Goal: Contribute content: Contribute content

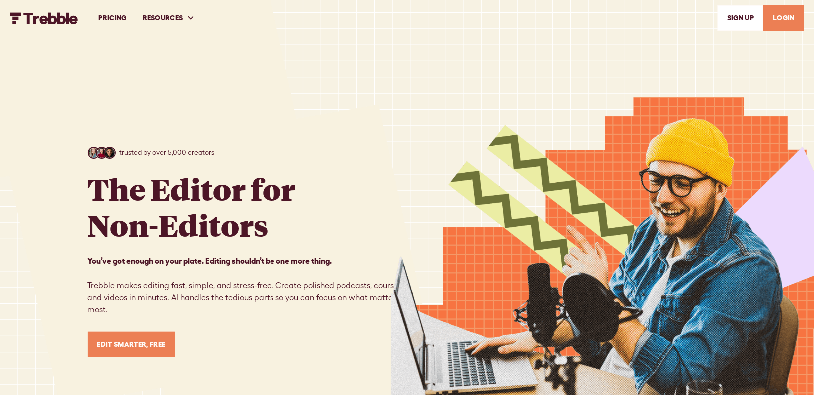
click at [791, 16] on link "LOGIN" at bounding box center [783, 17] width 41 height 25
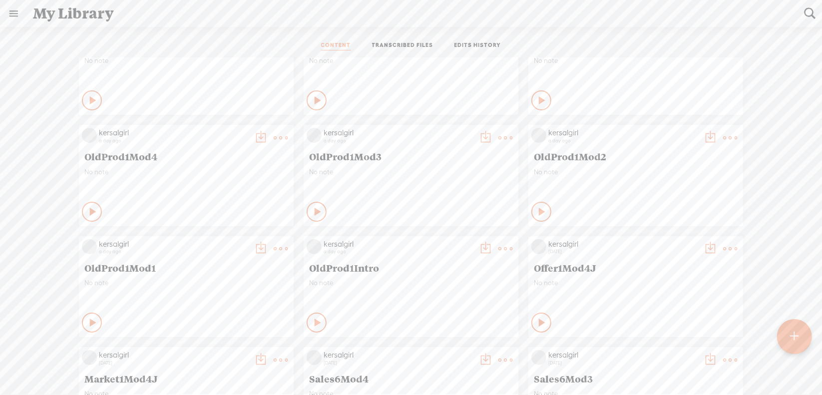
scroll to position [50, 0]
click at [274, 249] on t at bounding box center [281, 248] width 14 height 14
click at [230, 350] on link "Download as..." at bounding box center [226, 350] width 100 height 23
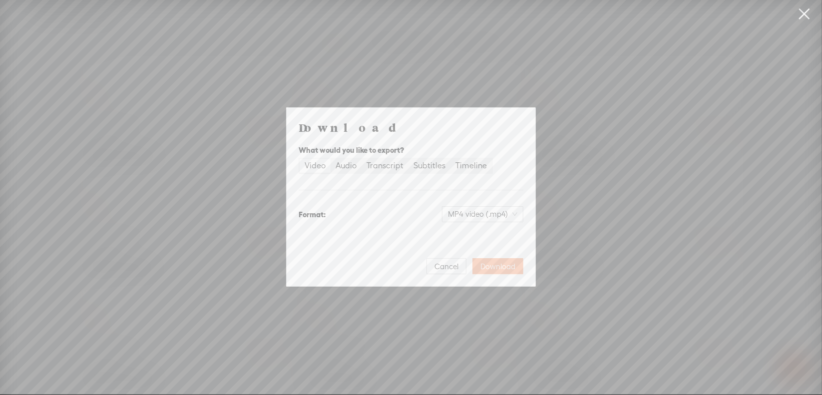
click at [487, 263] on span "Download" at bounding box center [497, 267] width 35 height 10
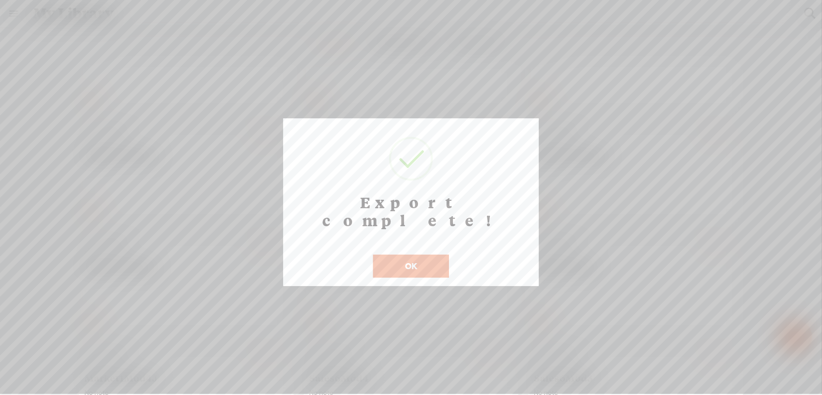
click at [413, 255] on button "OK" at bounding box center [411, 266] width 76 height 23
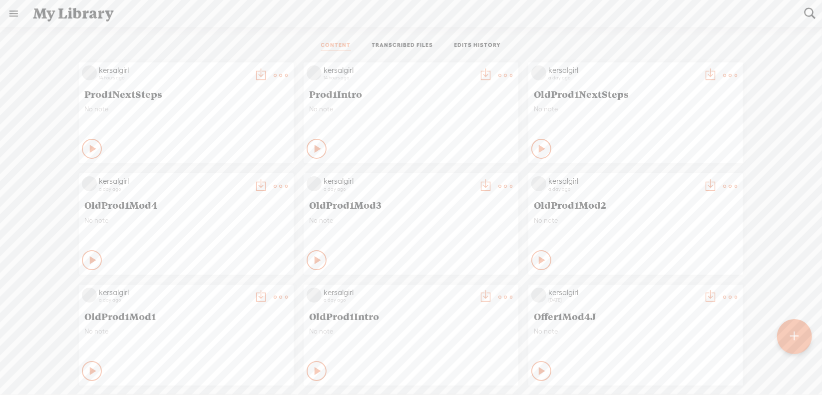
scroll to position [0, 0]
click at [274, 77] on t at bounding box center [281, 76] width 14 height 14
click at [234, 178] on link "Download as..." at bounding box center [226, 177] width 100 height 23
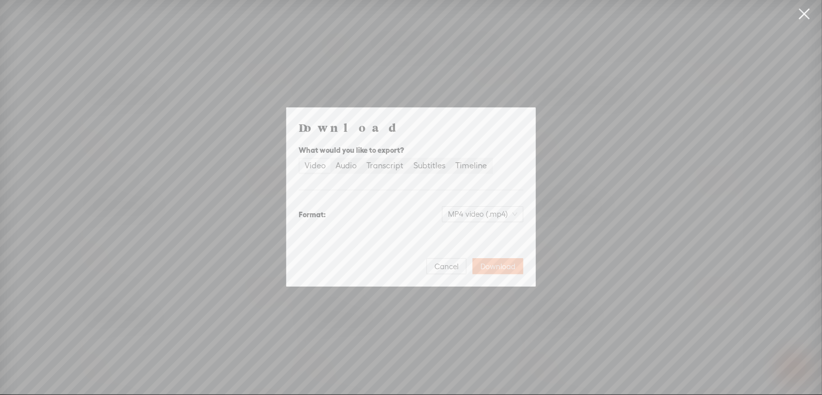
click at [497, 265] on span "Download" at bounding box center [497, 267] width 35 height 10
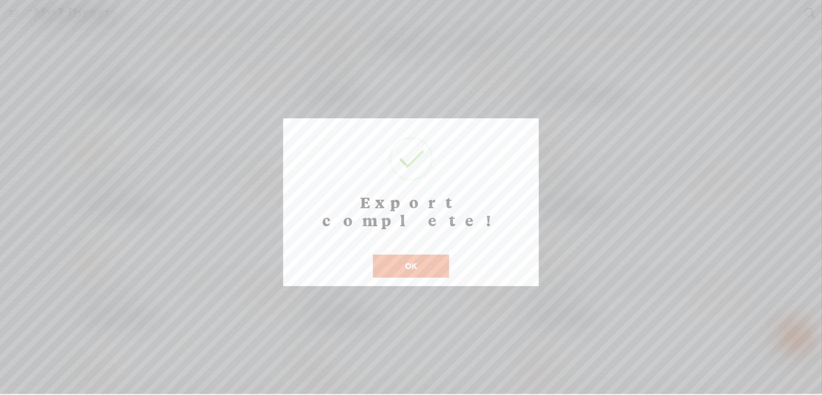
click at [396, 255] on button "OK" at bounding box center [411, 266] width 76 height 23
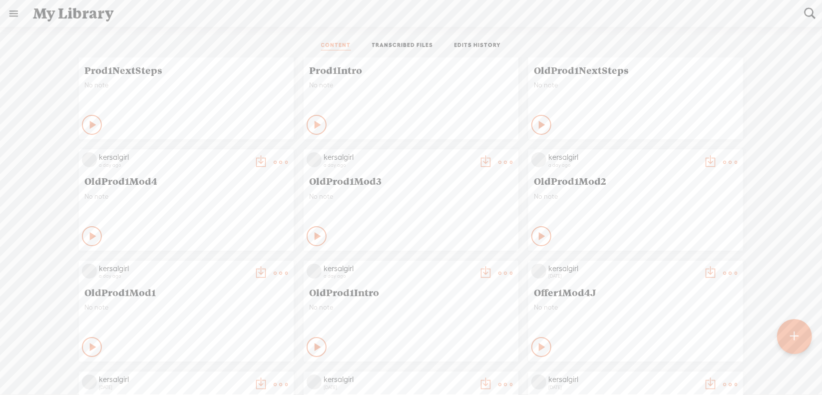
scroll to position [50, 0]
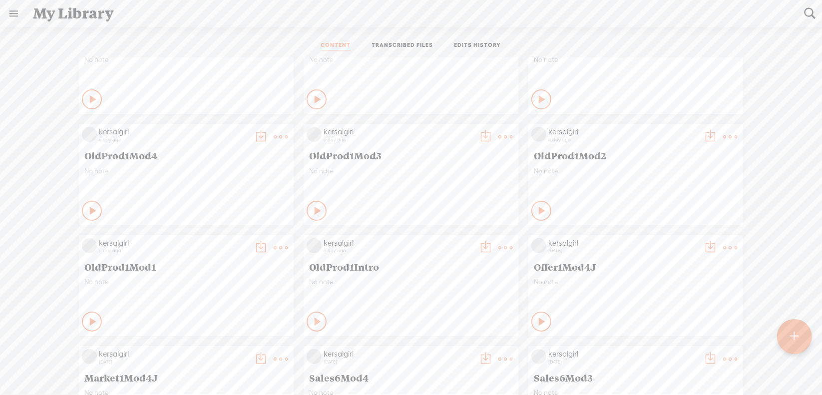
click at [274, 249] on t at bounding box center [281, 248] width 14 height 14
click at [240, 280] on link "Edit" at bounding box center [226, 281] width 100 height 23
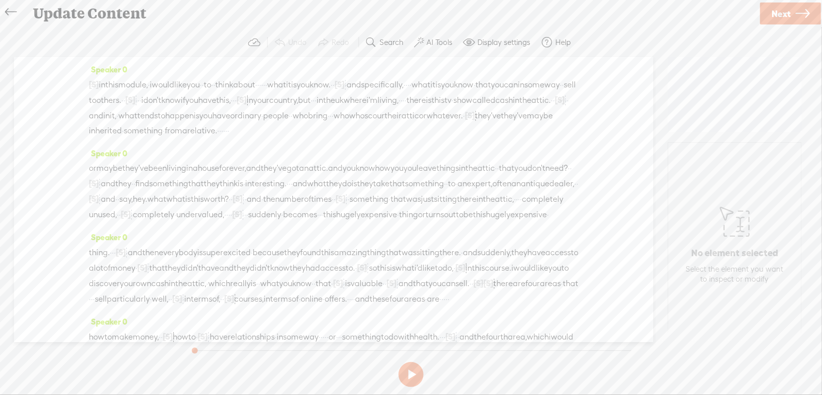
click at [787, 11] on span "Next" at bounding box center [780, 13] width 19 height 25
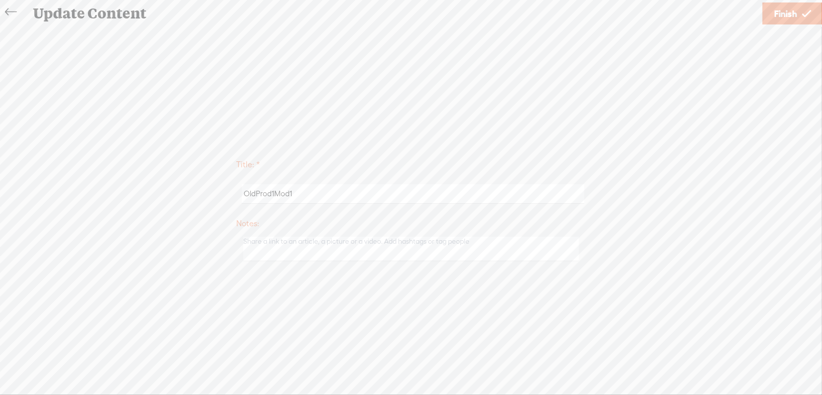
click at [777, 12] on span "Finish" at bounding box center [785, 13] width 23 height 25
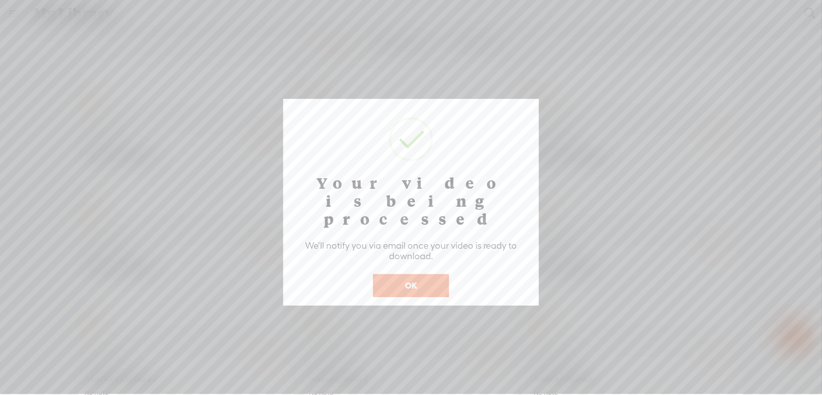
click at [411, 274] on button "OK" at bounding box center [411, 285] width 76 height 23
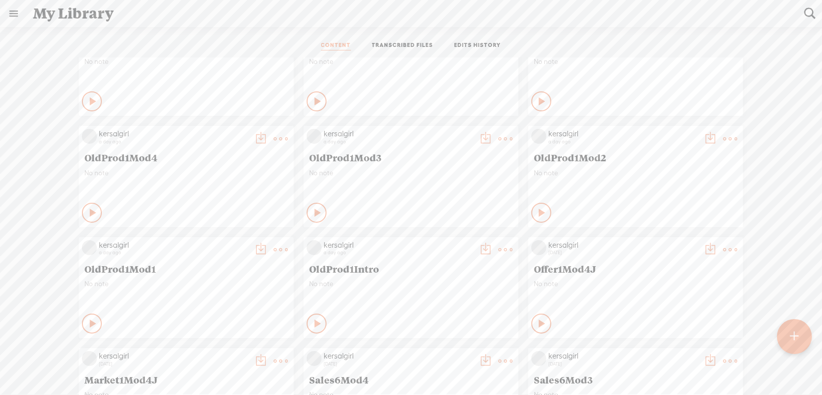
scroll to position [50, 0]
click at [274, 247] on t at bounding box center [281, 248] width 14 height 14
click at [27, 214] on div "kersalgirl 14 hours ago Prod1NextSteps No note Play Content" at bounding box center [410, 396] width 807 height 777
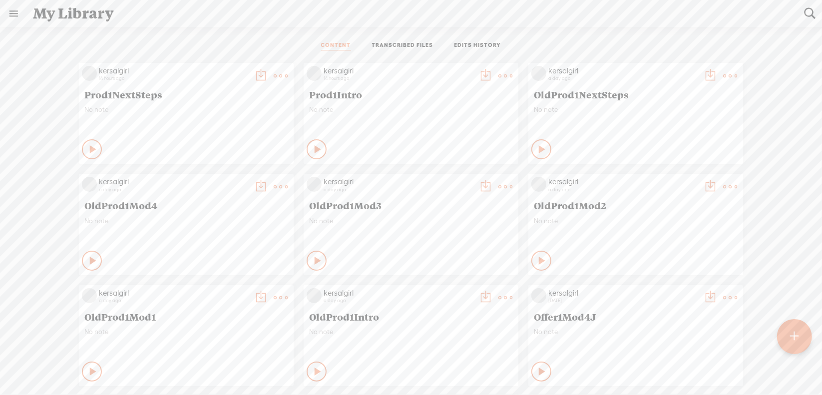
click at [274, 300] on t at bounding box center [281, 298] width 14 height 14
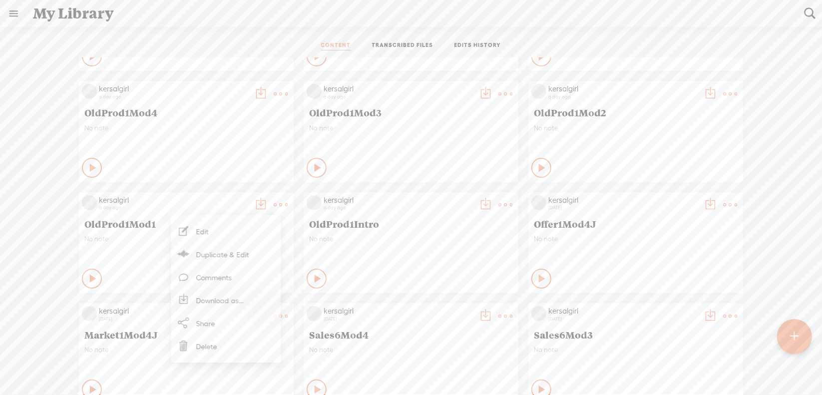
scroll to position [100, 0]
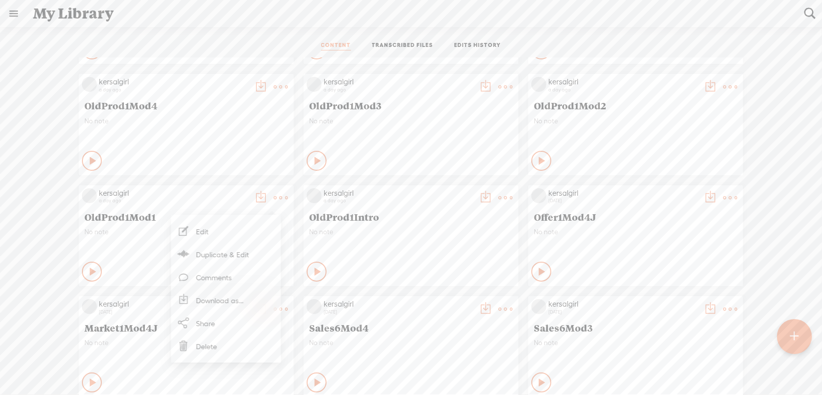
click at [238, 300] on link "Download as..." at bounding box center [226, 300] width 100 height 23
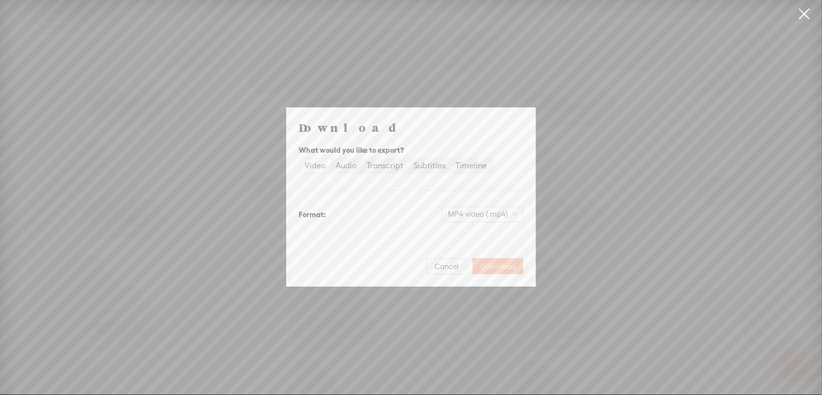
click at [501, 267] on span "Download" at bounding box center [497, 267] width 35 height 10
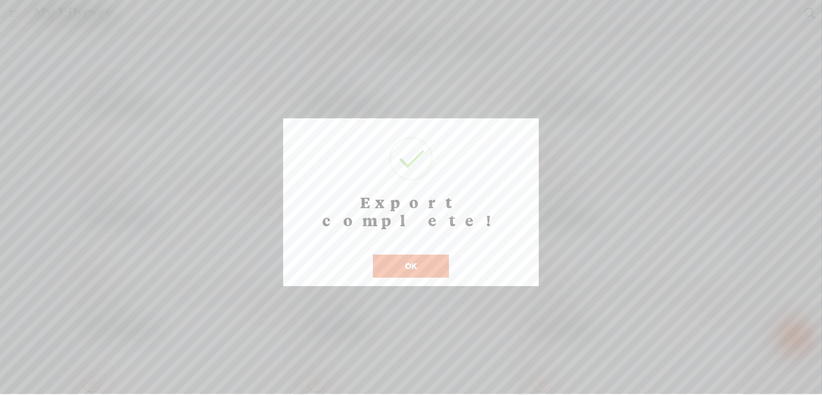
click at [401, 255] on button "OK" at bounding box center [411, 266] width 76 height 23
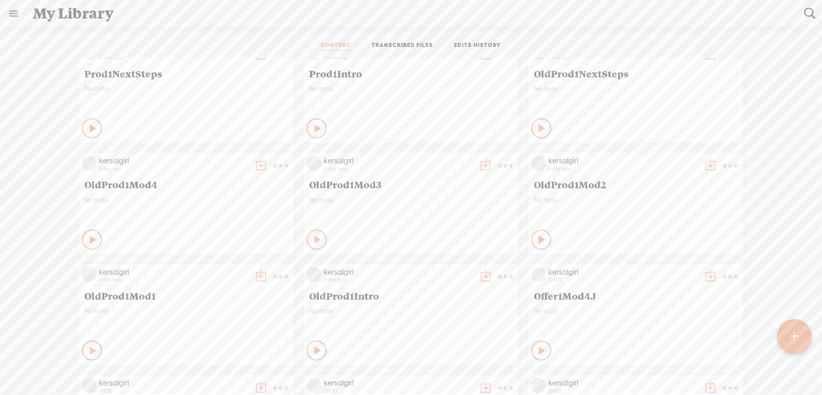
scroll to position [50, 0]
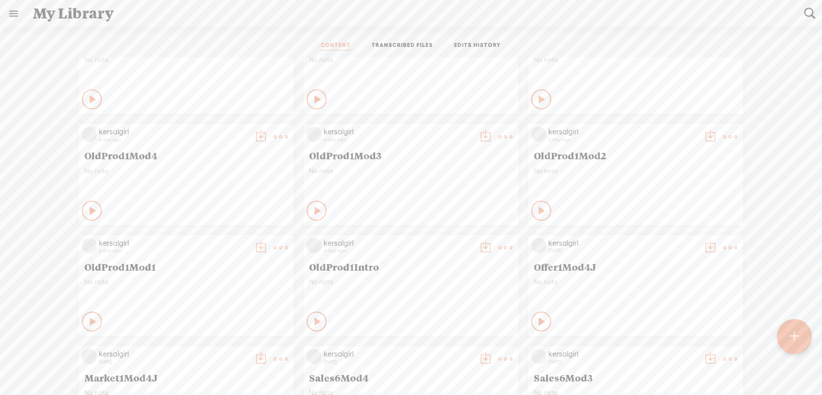
click at [723, 136] on t at bounding box center [730, 137] width 14 height 14
click at [658, 171] on link "Edit" at bounding box center [675, 170] width 100 height 23
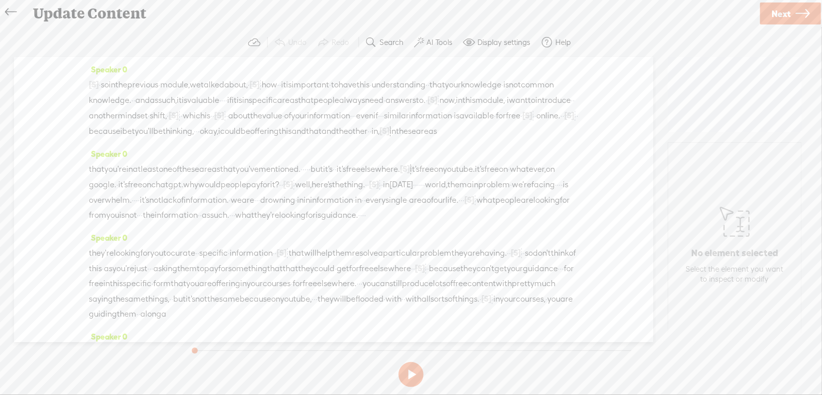
click at [767, 16] on link "Next" at bounding box center [790, 13] width 61 height 22
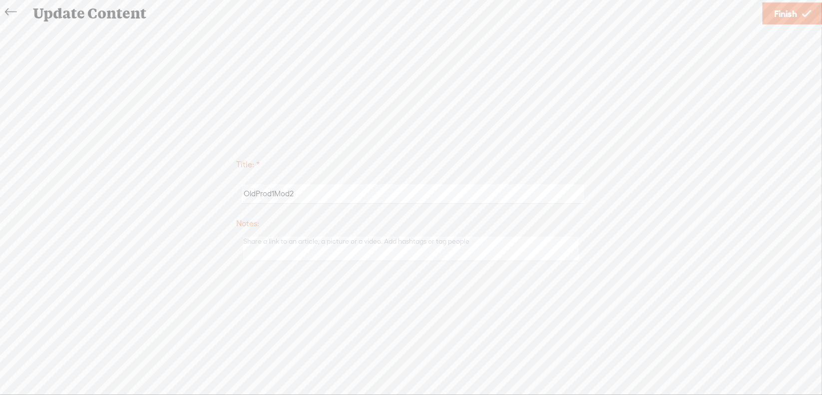
click at [775, 11] on span "Finish" at bounding box center [785, 13] width 23 height 25
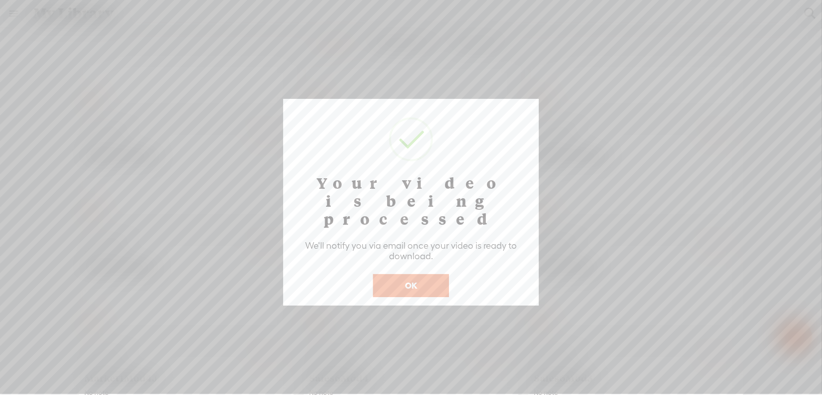
click at [426, 274] on button "OK" at bounding box center [411, 285] width 76 height 23
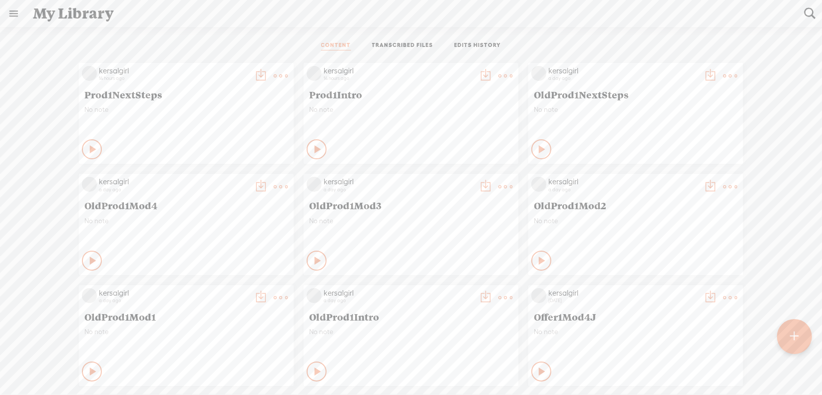
click at [498, 185] on t at bounding box center [505, 187] width 14 height 14
click at [440, 219] on link "Edit" at bounding box center [450, 220] width 100 height 23
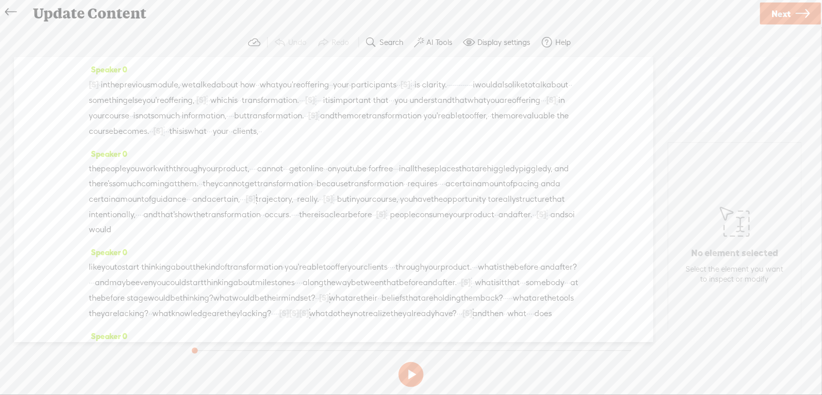
click at [786, 12] on span "Next" at bounding box center [780, 13] width 19 height 25
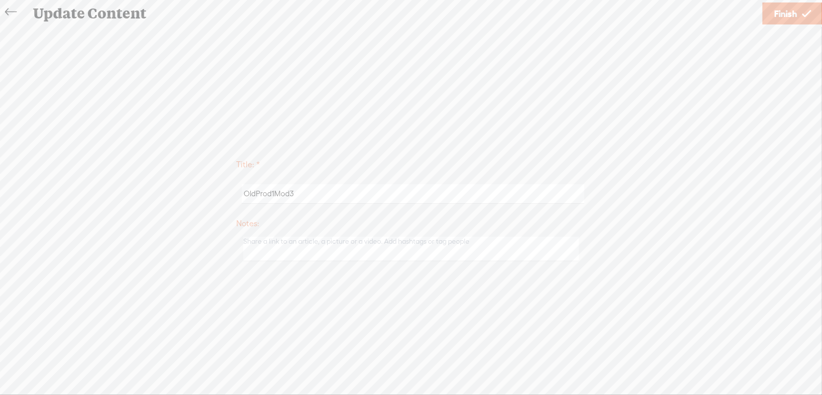
click at [786, 12] on span "Finish" at bounding box center [785, 13] width 23 height 25
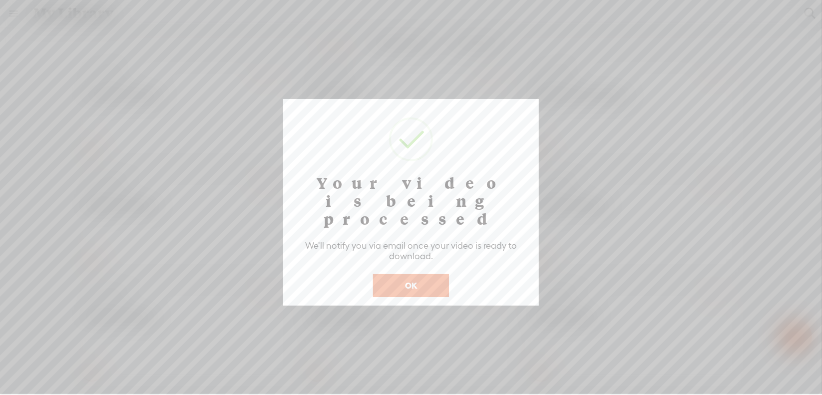
click at [413, 274] on button "OK" at bounding box center [411, 285] width 76 height 23
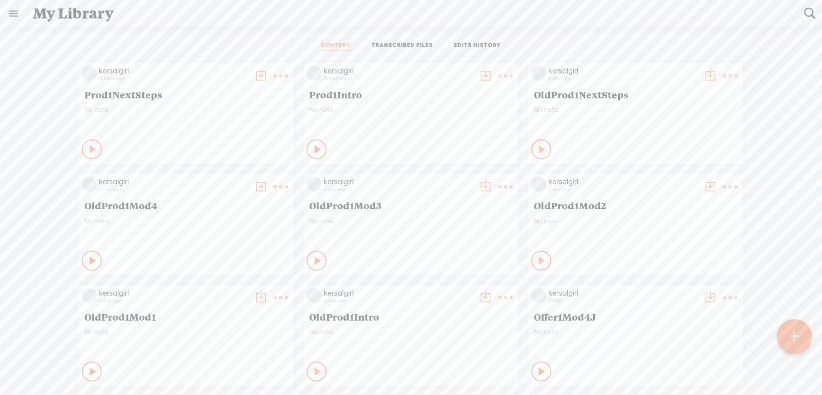
click at [274, 185] on t at bounding box center [281, 187] width 14 height 14
click at [217, 219] on link "Edit" at bounding box center [226, 220] width 100 height 23
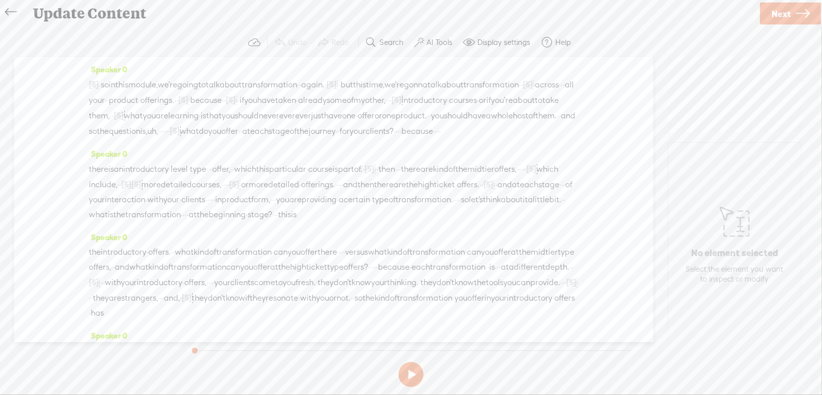
click at [788, 15] on span "Next" at bounding box center [780, 13] width 19 height 25
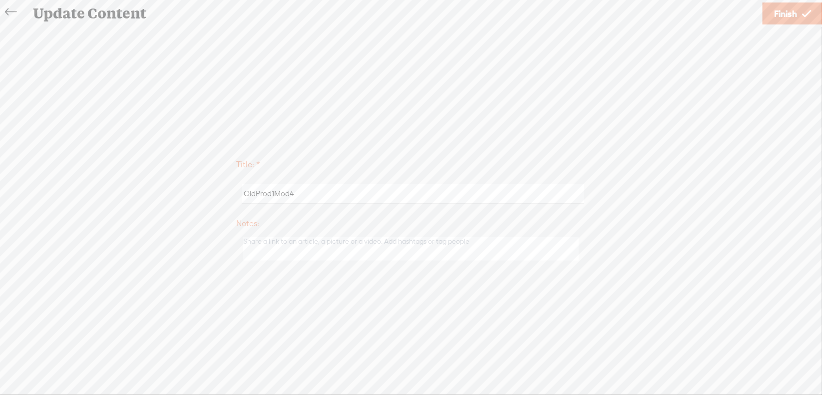
click at [787, 11] on span "Finish" at bounding box center [785, 13] width 23 height 25
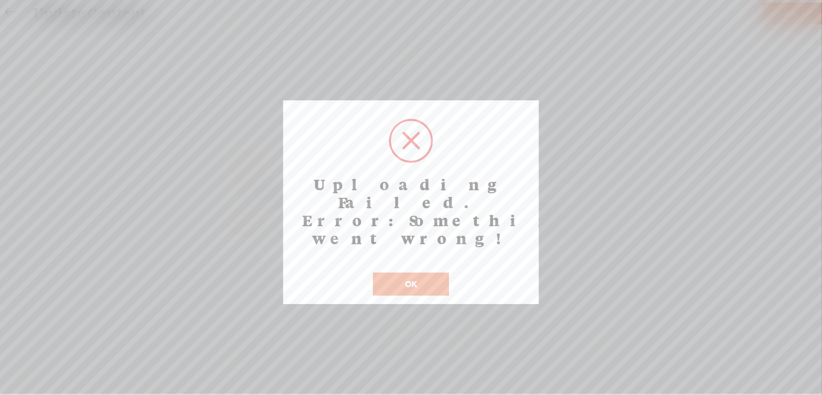
click at [419, 273] on button "OK" at bounding box center [411, 284] width 76 height 23
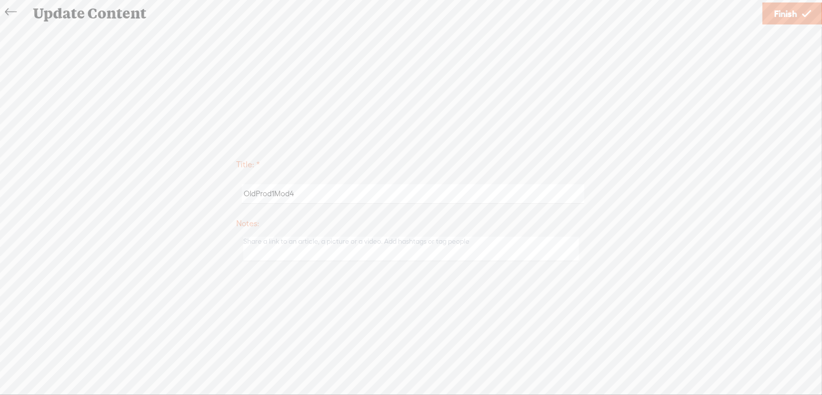
click at [779, 13] on span "Finish" at bounding box center [785, 13] width 23 height 25
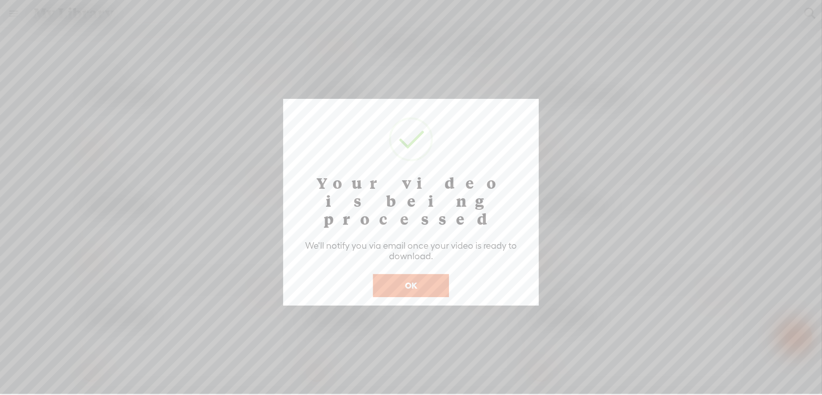
click at [414, 274] on button "OK" at bounding box center [411, 285] width 76 height 23
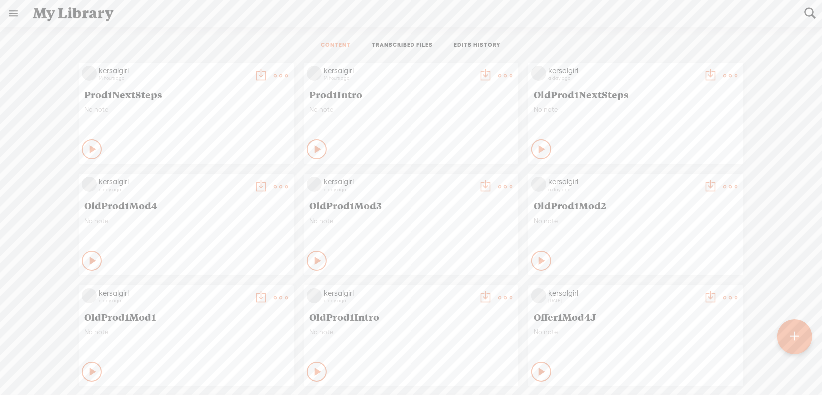
click at [723, 189] on t at bounding box center [730, 187] width 14 height 14
click at [686, 286] on link "Download as..." at bounding box center [675, 289] width 100 height 23
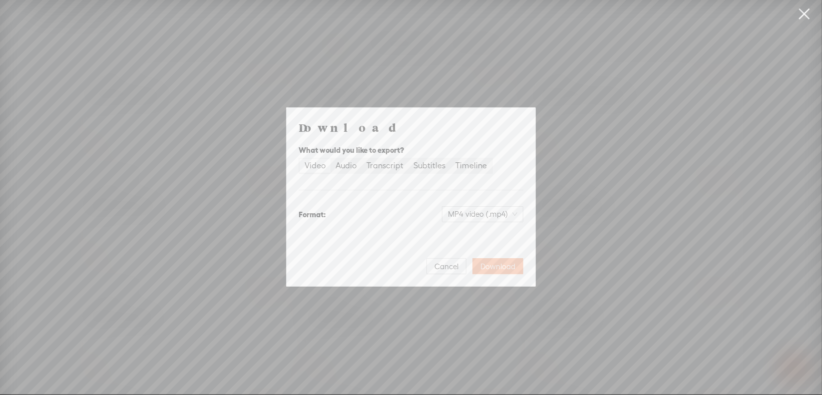
click at [500, 266] on span "Download" at bounding box center [497, 267] width 35 height 10
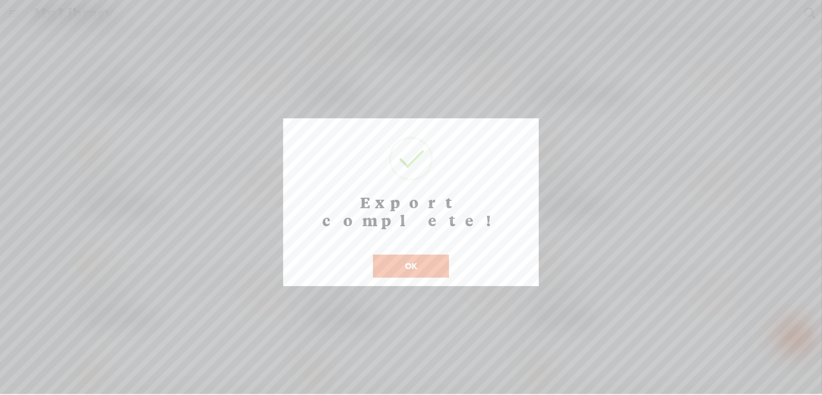
click at [408, 255] on button "OK" at bounding box center [411, 266] width 76 height 23
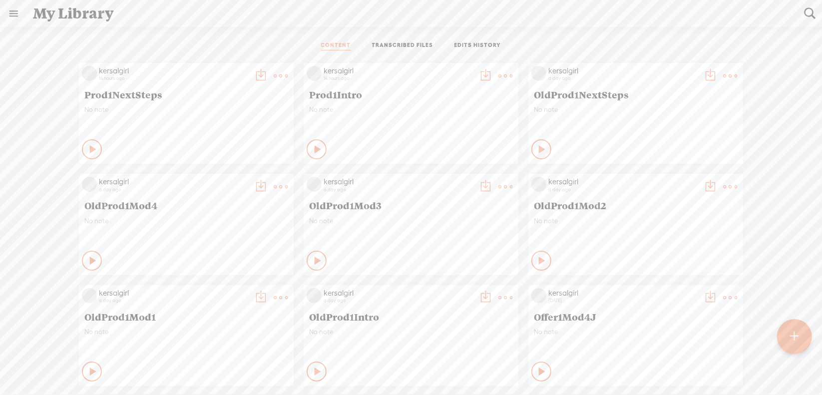
click at [500, 180] on t at bounding box center [505, 187] width 14 height 14
click at [453, 285] on link "Download as..." at bounding box center [450, 289] width 100 height 23
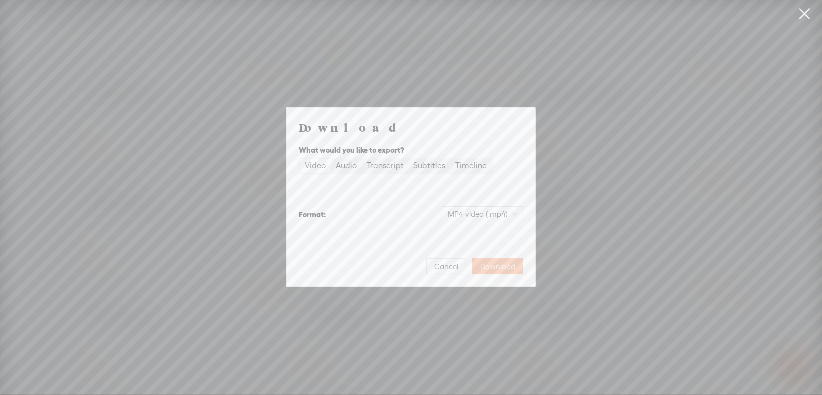
click at [495, 265] on span "Download" at bounding box center [497, 267] width 35 height 10
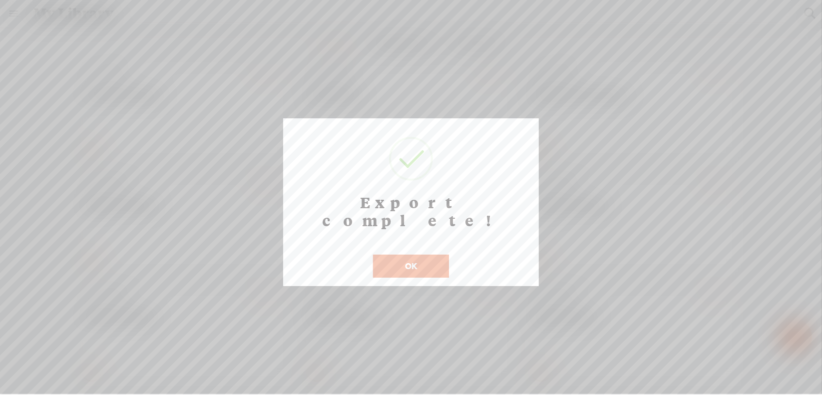
click at [408, 255] on button "OK" at bounding box center [411, 266] width 76 height 23
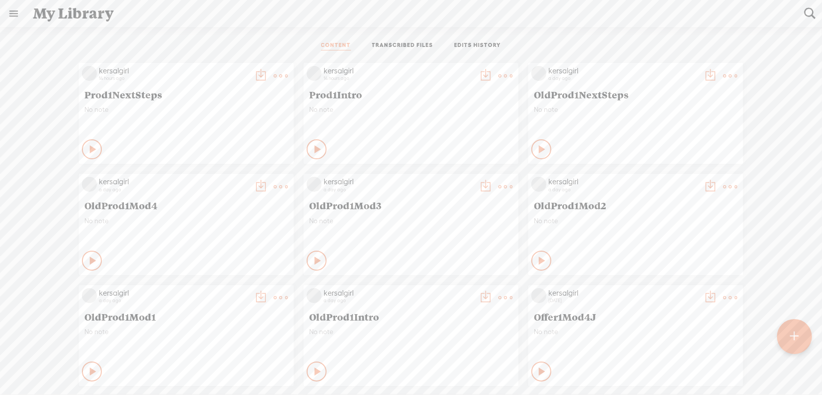
click at [276, 187] on t at bounding box center [281, 187] width 14 height 14
click at [274, 189] on t at bounding box center [281, 187] width 14 height 14
click at [232, 287] on link "Download as..." at bounding box center [226, 289] width 100 height 23
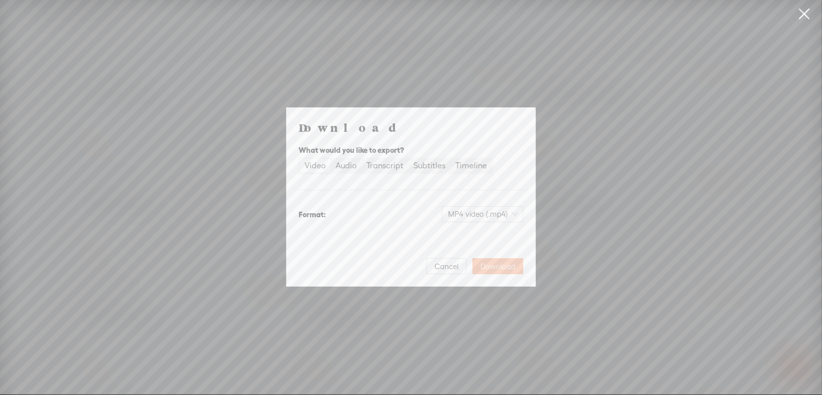
click at [489, 267] on span "Download" at bounding box center [497, 267] width 35 height 10
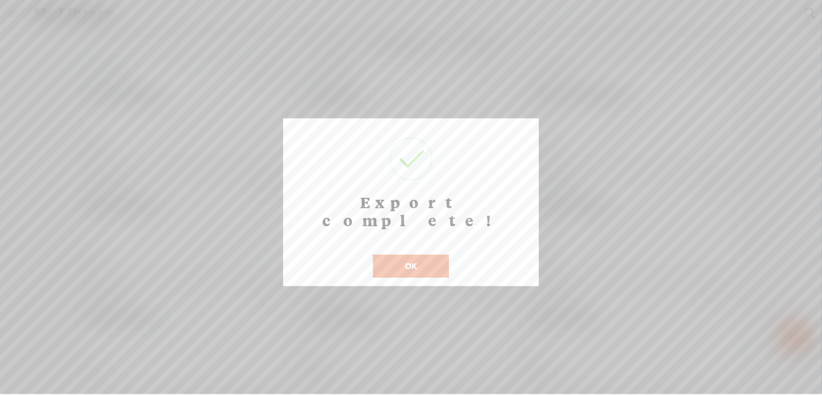
click at [384, 255] on button "OK" at bounding box center [411, 266] width 76 height 23
